Goal: Transaction & Acquisition: Purchase product/service

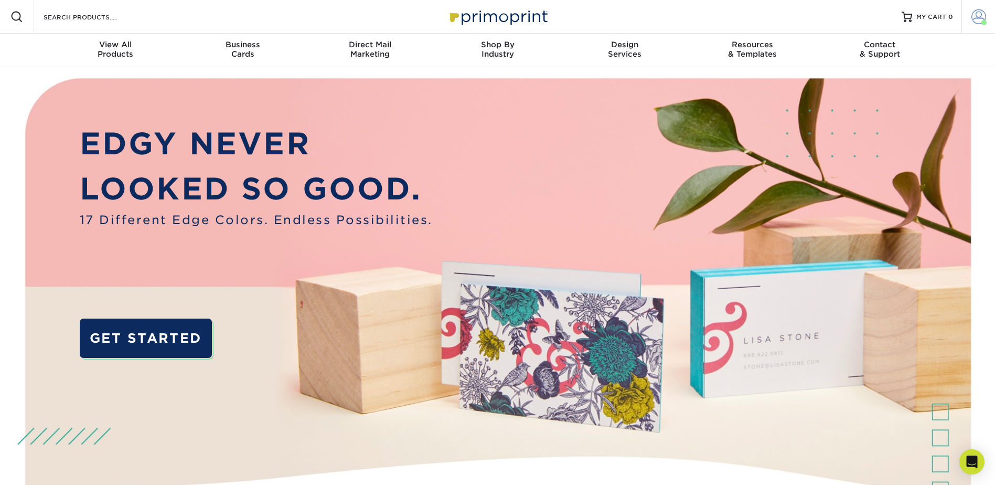
click at [991, 10] on link "Account" at bounding box center [979, 17] width 34 height 34
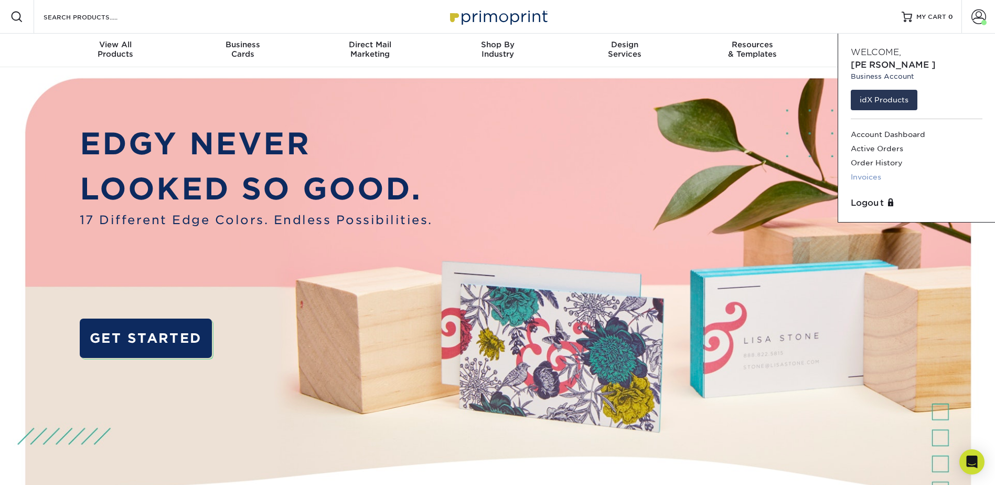
click at [870, 170] on link "Invoices" at bounding box center [917, 177] width 132 height 14
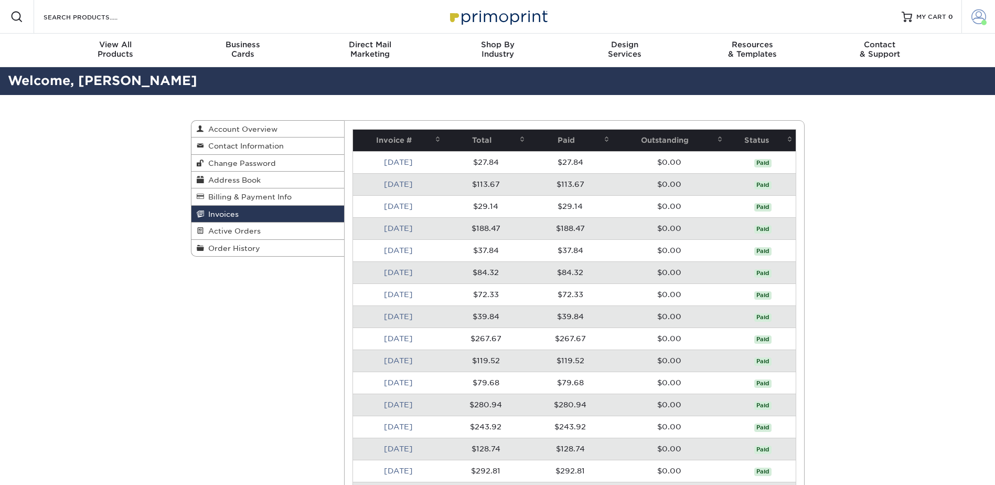
click at [973, 19] on span at bounding box center [979, 16] width 15 height 15
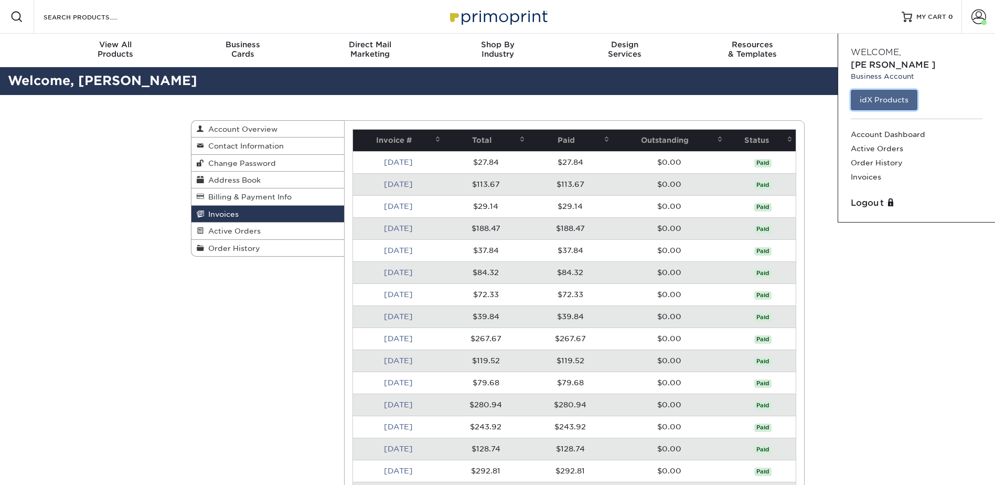
click at [874, 91] on link "idX Products" at bounding box center [884, 100] width 67 height 20
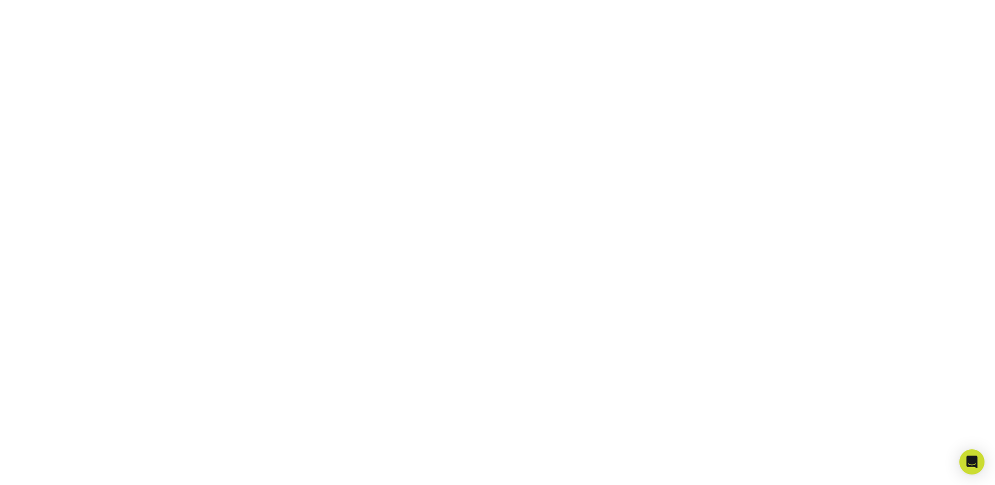
scroll to position [231, 0]
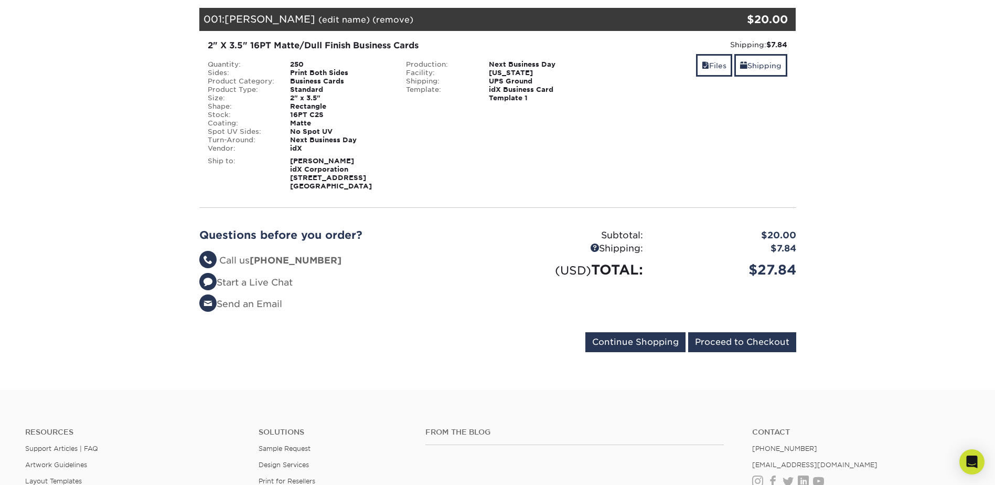
scroll to position [105, 0]
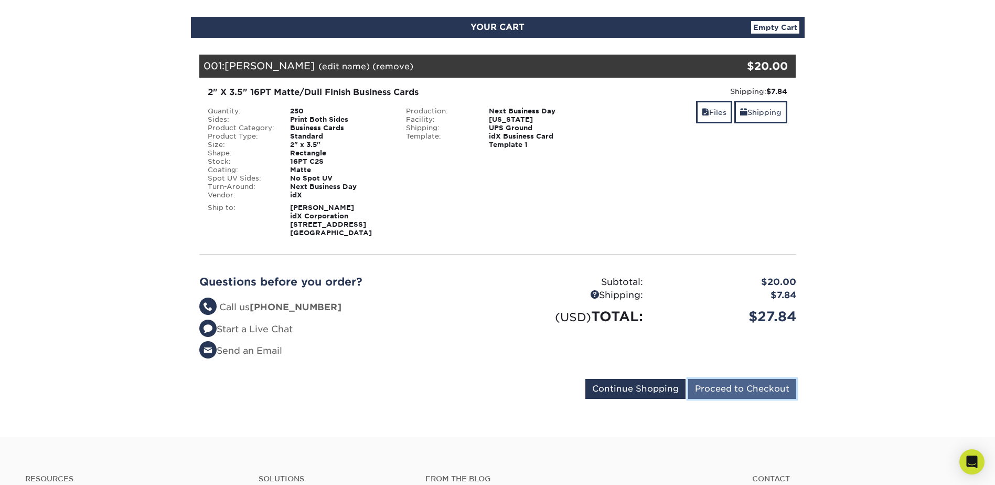
click at [761, 389] on input "Proceed to Checkout" at bounding box center [742, 389] width 108 height 20
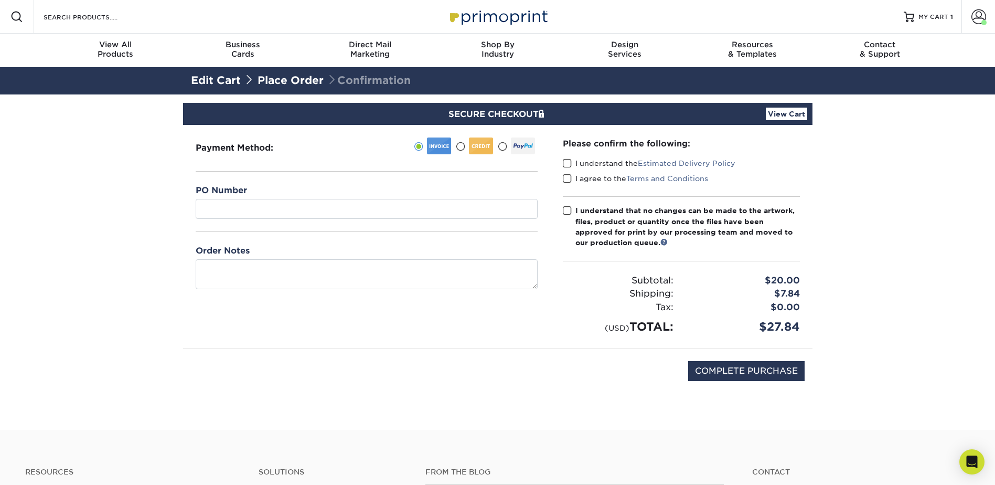
click at [570, 165] on span at bounding box center [567, 163] width 9 height 10
click at [0, 0] on input "I understand the Estimated Delivery Policy" at bounding box center [0, 0] width 0 height 0
click at [565, 178] on span at bounding box center [567, 179] width 9 height 10
click at [0, 0] on input "I agree to the Terms and Conditions" at bounding box center [0, 0] width 0 height 0
click at [566, 214] on span at bounding box center [567, 211] width 9 height 10
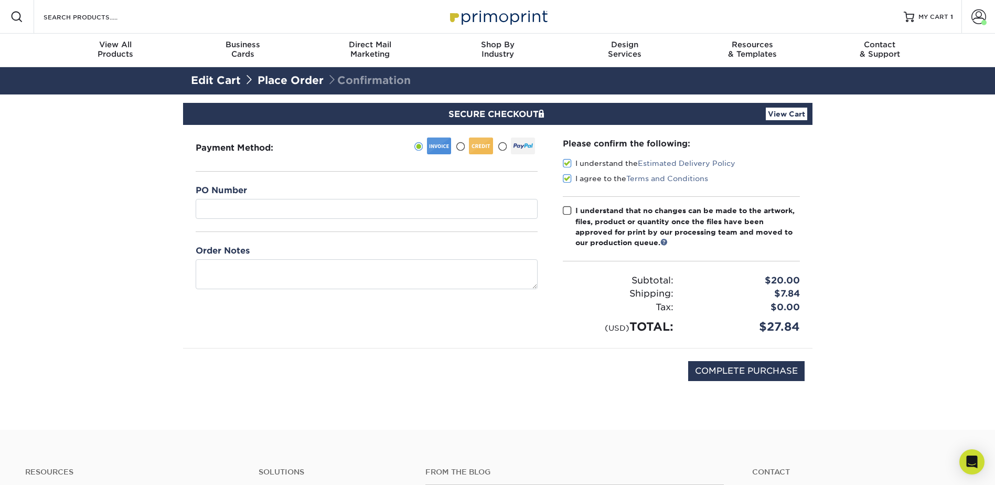
click at [0, 0] on input "I understand that no changes can be made to the artwork, files, product or quan…" at bounding box center [0, 0] width 0 height 0
click at [746, 369] on input "COMPLETE PURCHASE" at bounding box center [746, 371] width 116 height 20
type input "PROCESSING, PLEASE WAIT..."
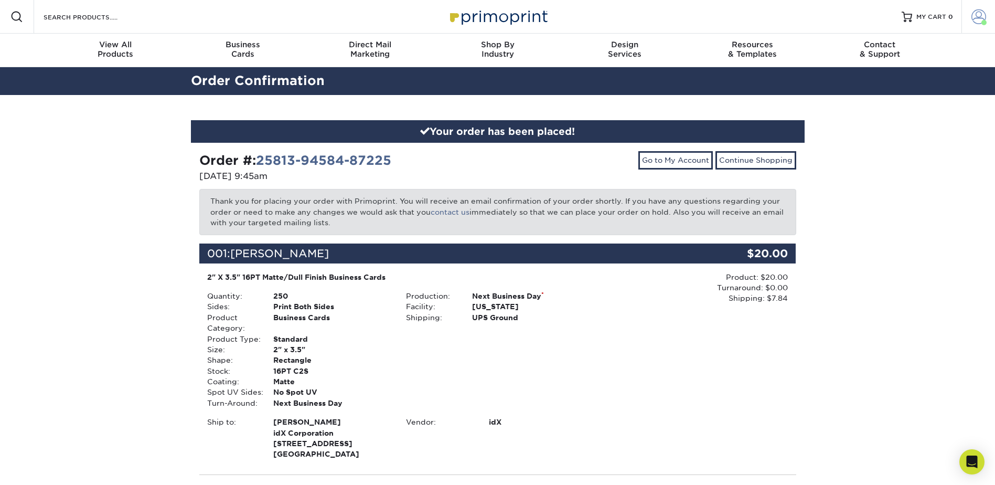
click at [974, 19] on span at bounding box center [979, 16] width 15 height 15
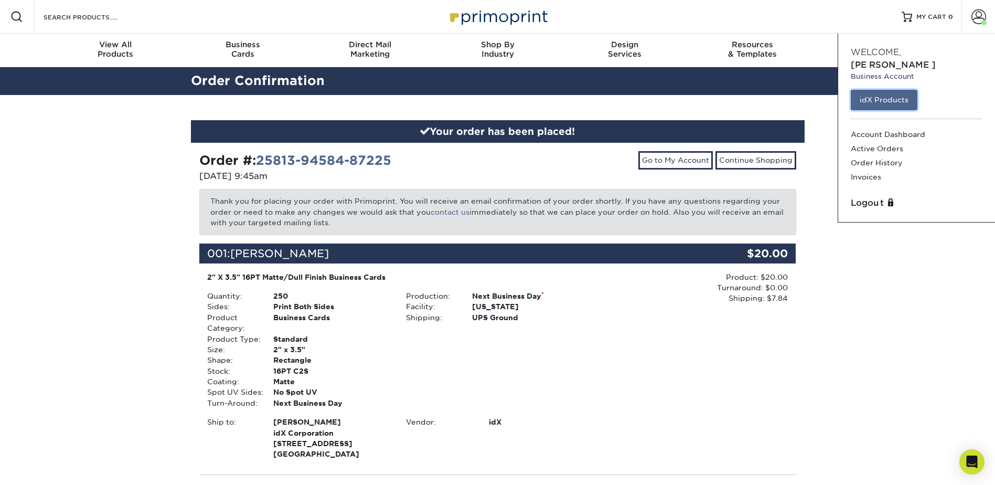
click at [905, 90] on link "idX Products" at bounding box center [884, 100] width 67 height 20
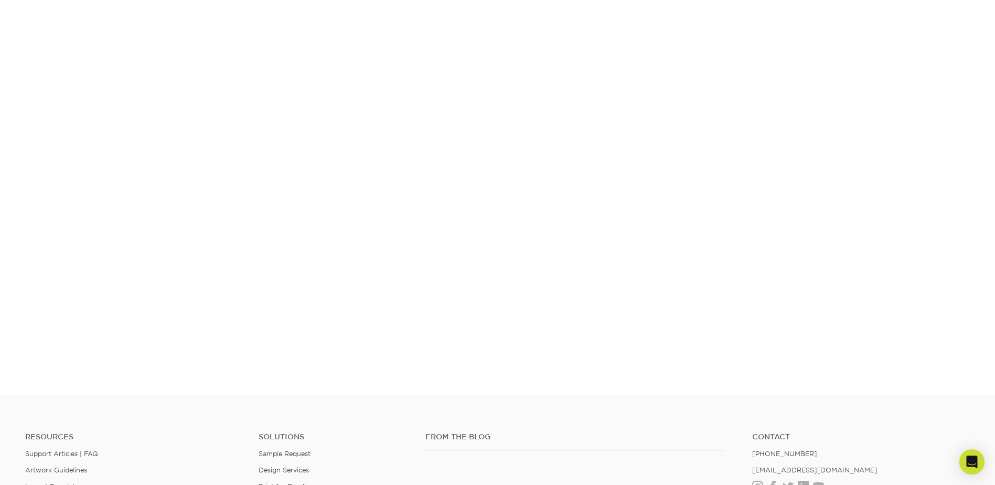
scroll to position [231, 0]
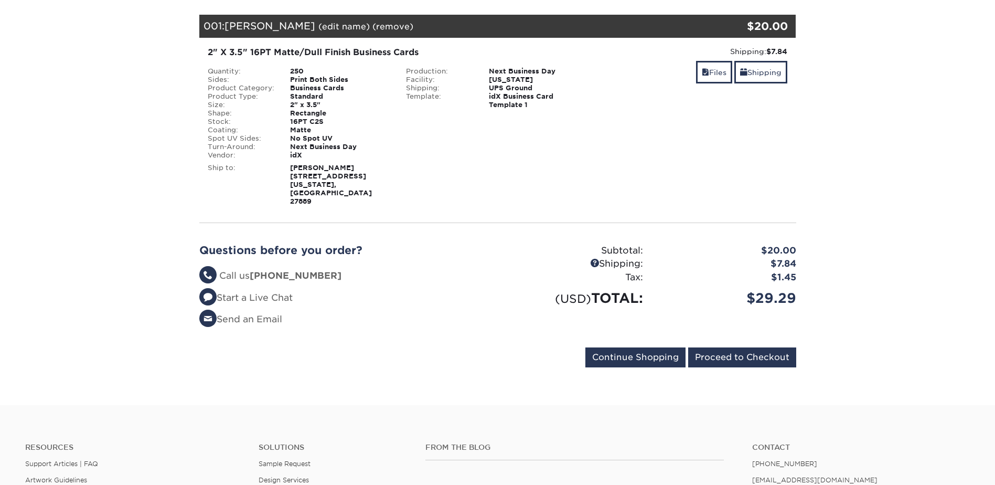
scroll to position [157, 0]
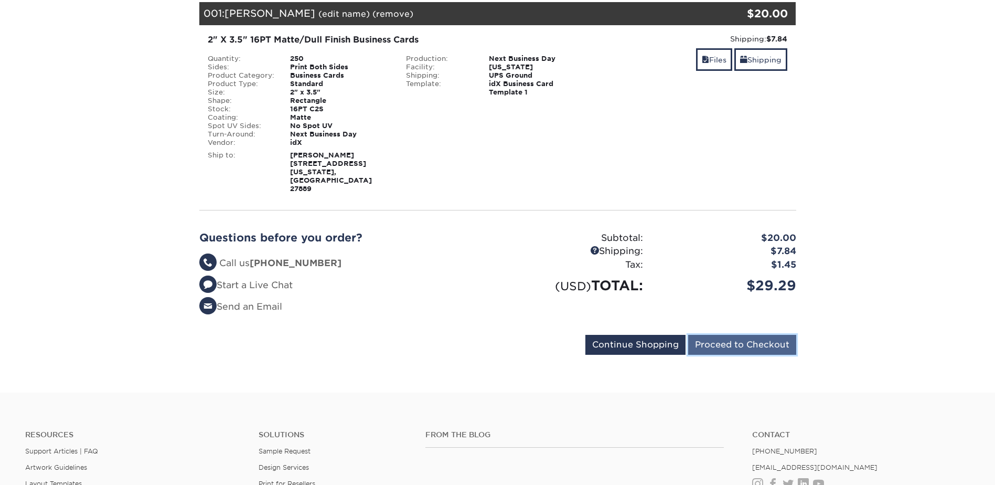
click at [763, 335] on input "Proceed to Checkout" at bounding box center [742, 345] width 108 height 20
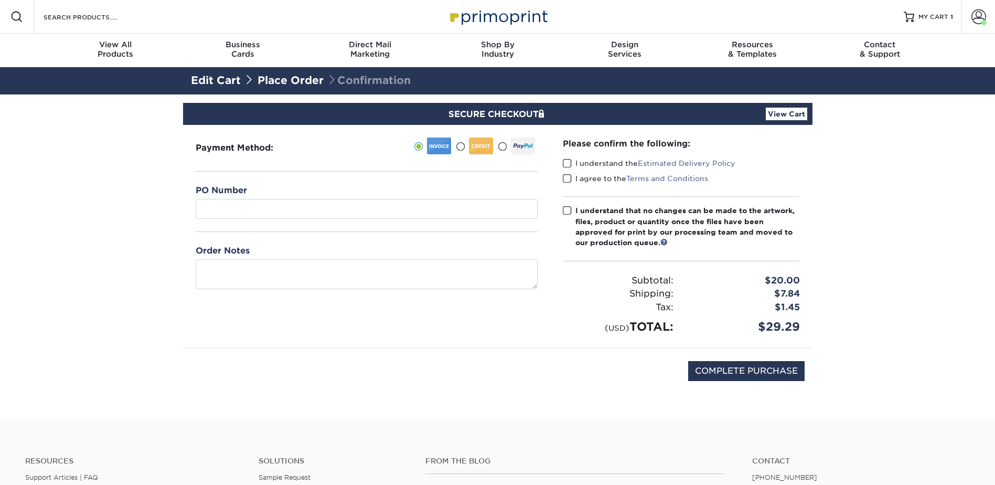
click at [569, 164] on span at bounding box center [567, 163] width 9 height 10
click at [0, 0] on input "I understand the Estimated Delivery Policy" at bounding box center [0, 0] width 0 height 0
click at [565, 180] on span at bounding box center [567, 179] width 9 height 10
click at [0, 0] on input "I agree to the Terms and Conditions" at bounding box center [0, 0] width 0 height 0
click at [570, 211] on span at bounding box center [567, 211] width 9 height 10
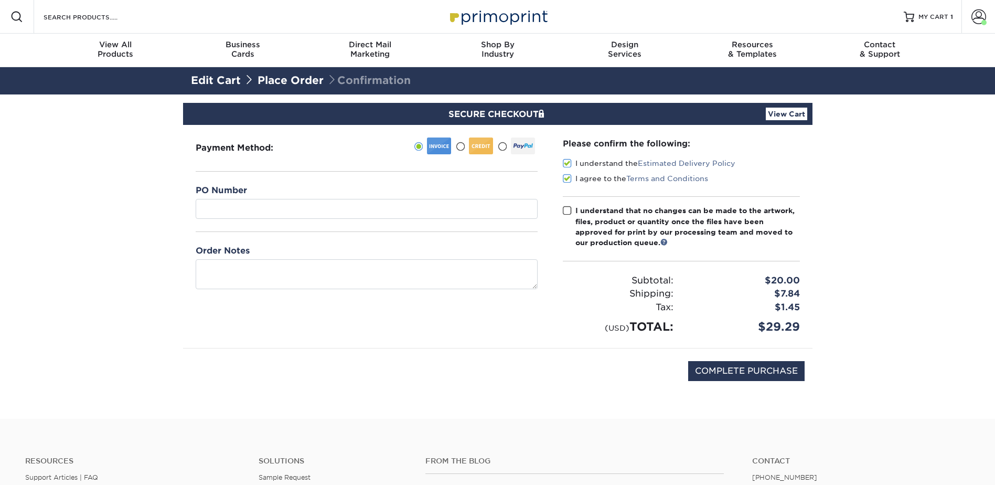
click at [0, 0] on input "I understand that no changes can be made to the artwork, files, product or quan…" at bounding box center [0, 0] width 0 height 0
click at [741, 368] on input "COMPLETE PURCHASE" at bounding box center [746, 371] width 116 height 20
type input "PROCESSING, PLEASE WAIT..."
